Goal: Obtain resource: Obtain resource

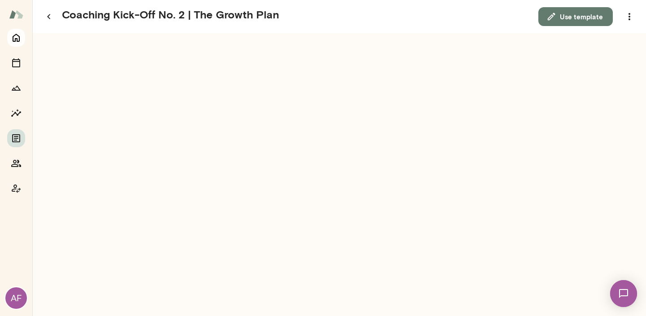
click at [16, 38] on icon "Home" at bounding box center [16, 38] width 7 height 8
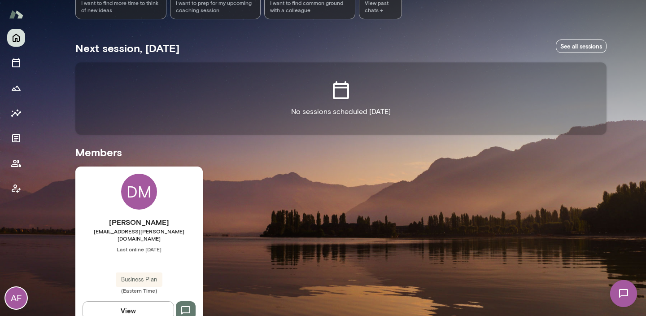
scroll to position [138, 0]
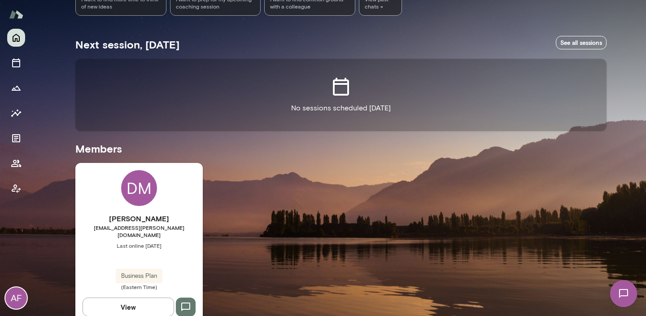
click at [139, 189] on div "DM" at bounding box center [139, 188] width 36 height 36
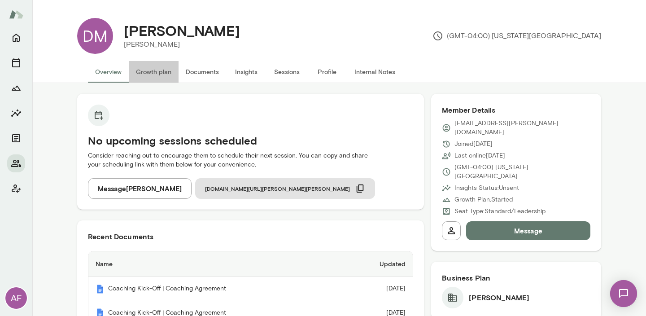
click at [156, 70] on button "Growth plan" at bounding box center [154, 72] width 50 height 22
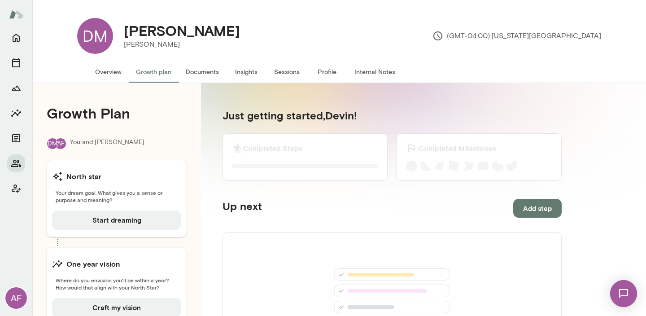
click at [197, 74] on button "Documents" at bounding box center [203, 72] width 48 height 22
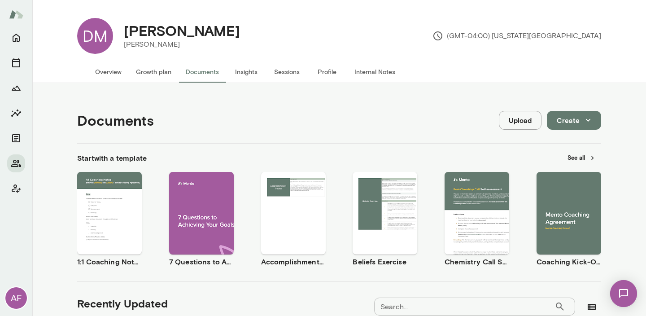
click at [470, 190] on div "Use template Preview" at bounding box center [477, 213] width 65 height 83
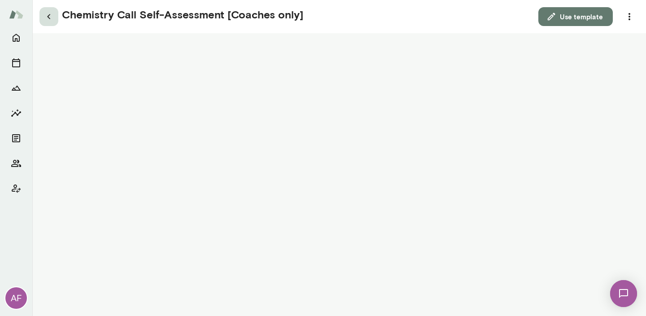
click at [43, 20] on button "button" at bounding box center [48, 16] width 19 height 19
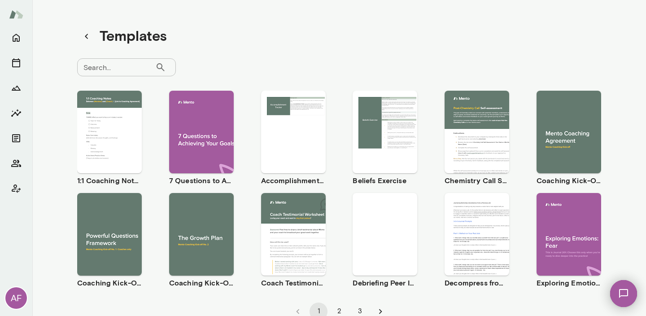
click at [118, 65] on input "Search..." at bounding box center [116, 67] width 78 height 18
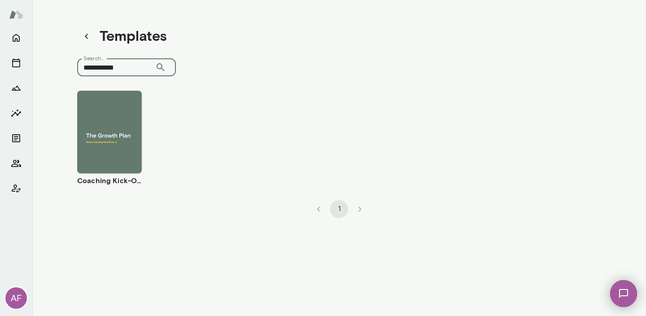
type input "**********"
click at [143, 109] on ul "Use template Preview Coaching Kick-Off No. 2 | The Growth Plan" at bounding box center [339, 138] width 524 height 95
click at [119, 108] on div "Use template Preview" at bounding box center [109, 132] width 65 height 83
